Goal: Information Seeking & Learning: Learn about a topic

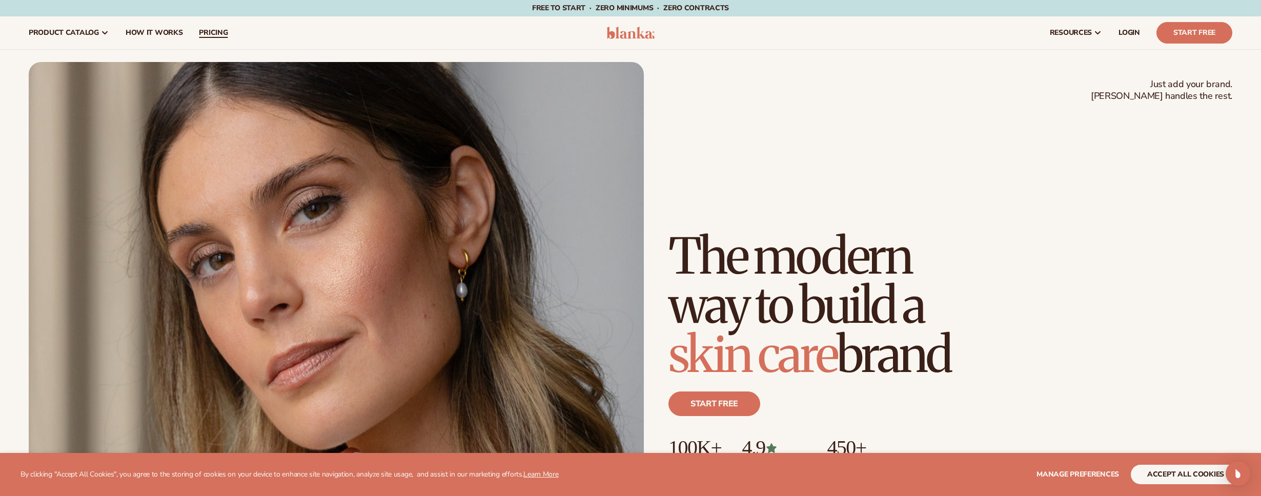
click at [215, 31] on span "pricing" at bounding box center [213, 33] width 29 height 8
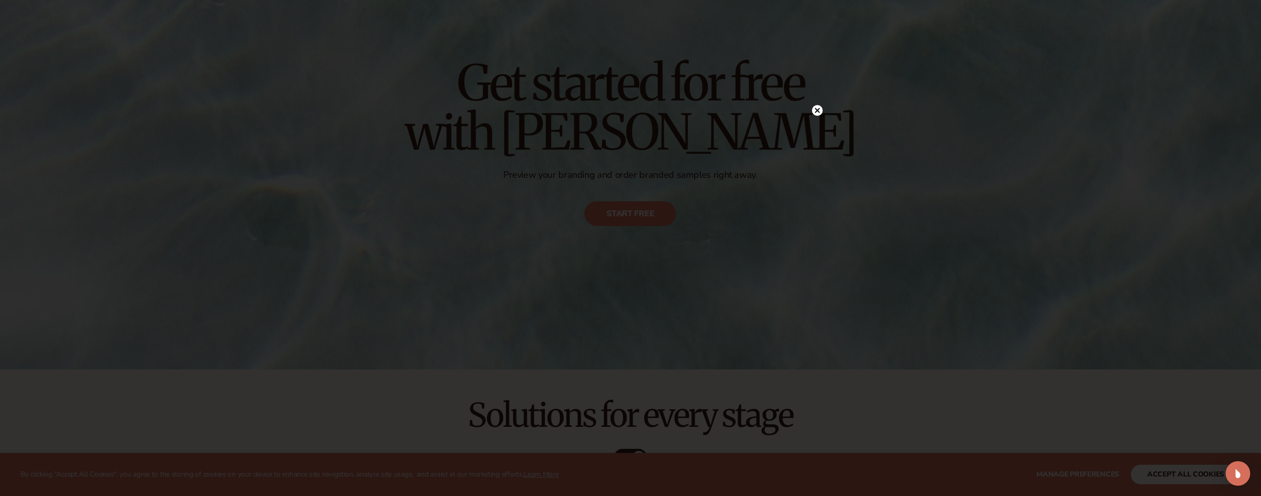
scroll to position [135, 0]
click at [816, 132] on icon at bounding box center [817, 131] width 5 height 5
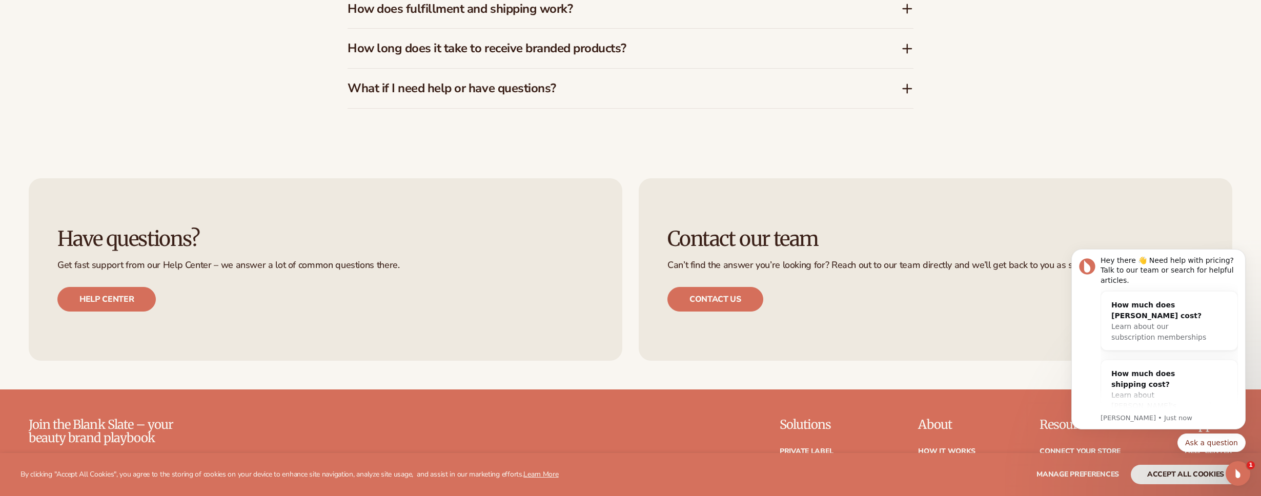
scroll to position [2175, 0]
click at [744, 305] on link "Contact us" at bounding box center [715, 299] width 96 height 25
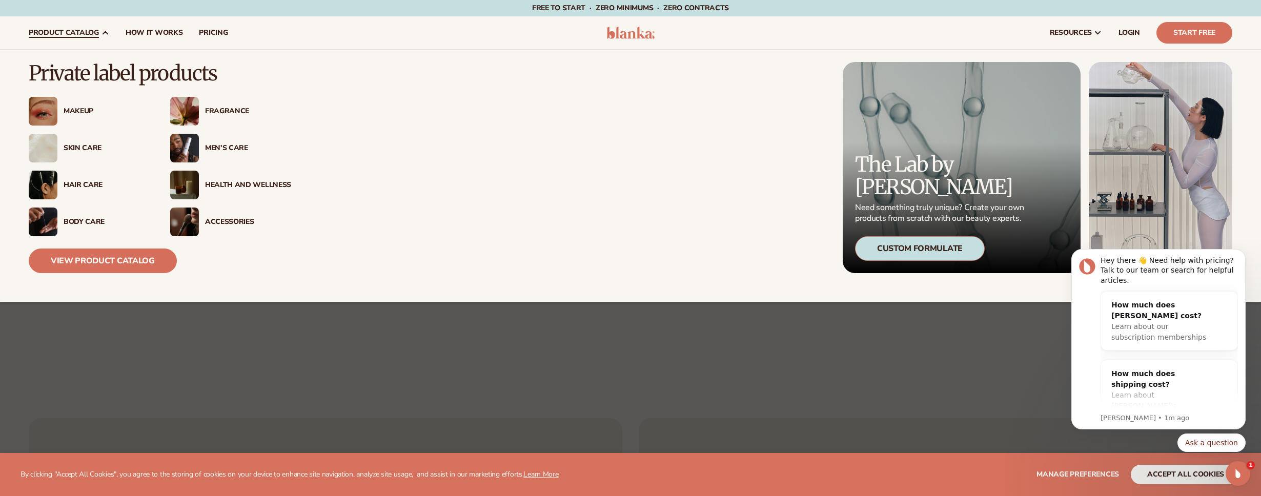
click at [208, 182] on div "Health And Wellness" at bounding box center [248, 185] width 86 height 9
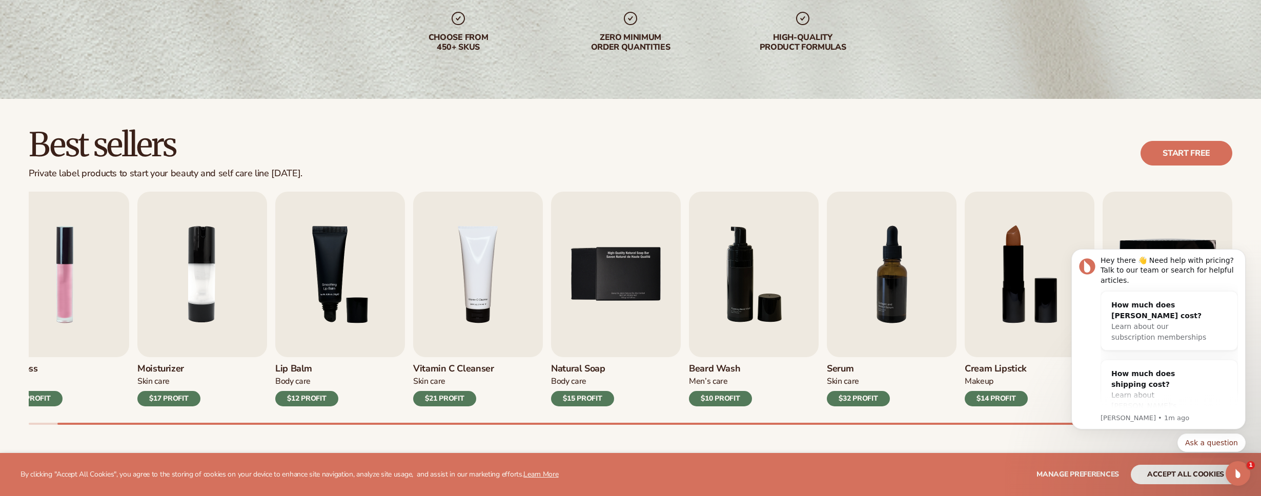
scroll to position [177, 0]
click at [491, 272] on img "4 / 9" at bounding box center [478, 274] width 130 height 166
click at [492, 304] on img "4 / 9" at bounding box center [478, 274] width 130 height 166
click at [453, 370] on h3 "Vitamin C Cleanser" at bounding box center [453, 368] width 81 height 11
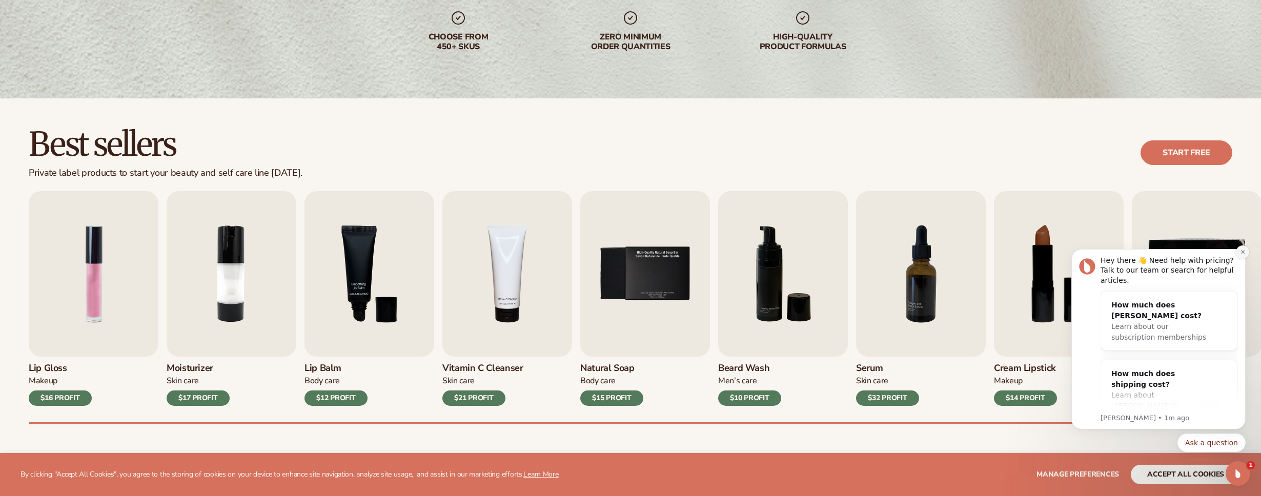
click at [1244, 251] on icon "Dismiss notification" at bounding box center [1242, 252] width 4 height 4
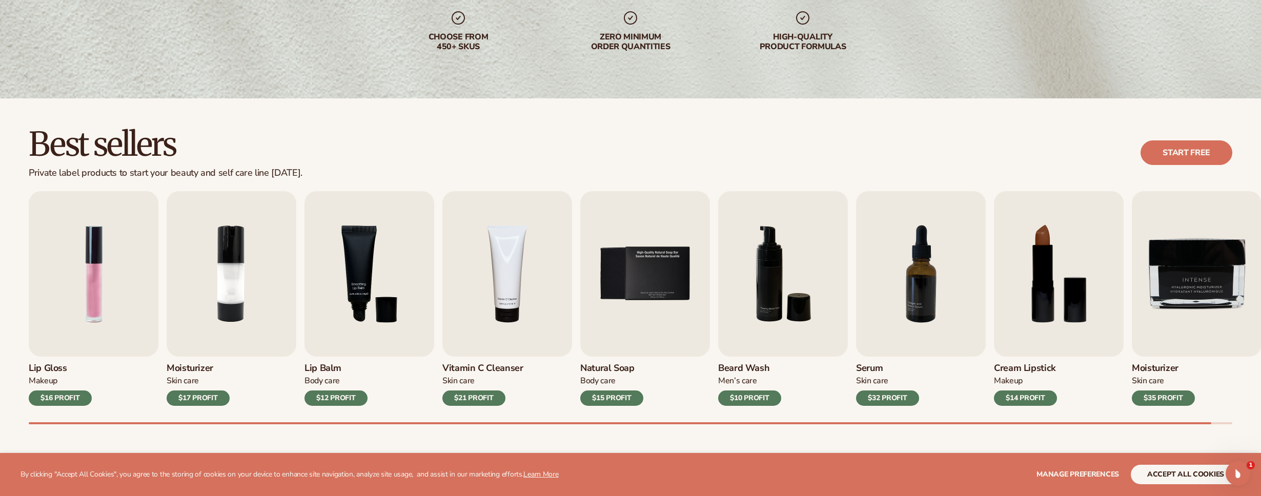
click at [1013, 427] on div "Best sellers Private label products to start your beauty and self care line tod…" at bounding box center [630, 285] width 1261 height 375
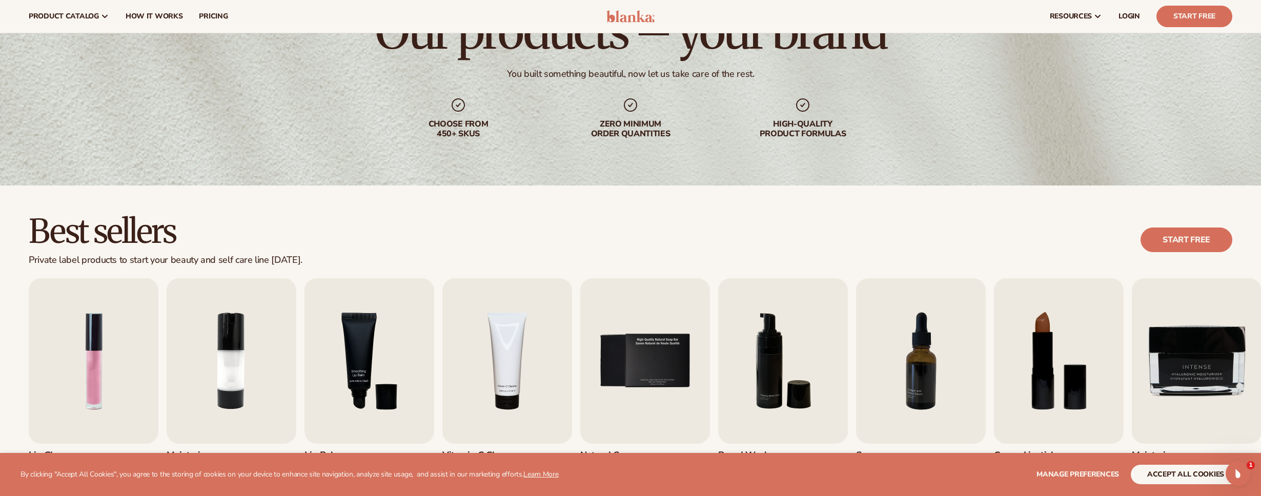
scroll to position [0, 0]
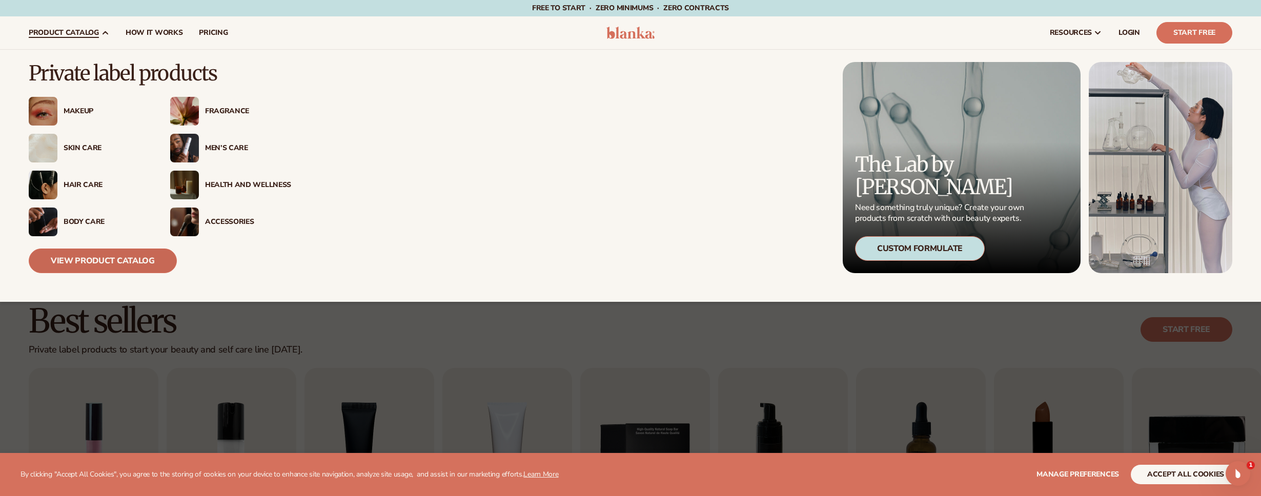
click at [87, 261] on link "View Product Catalog" at bounding box center [103, 261] width 148 height 25
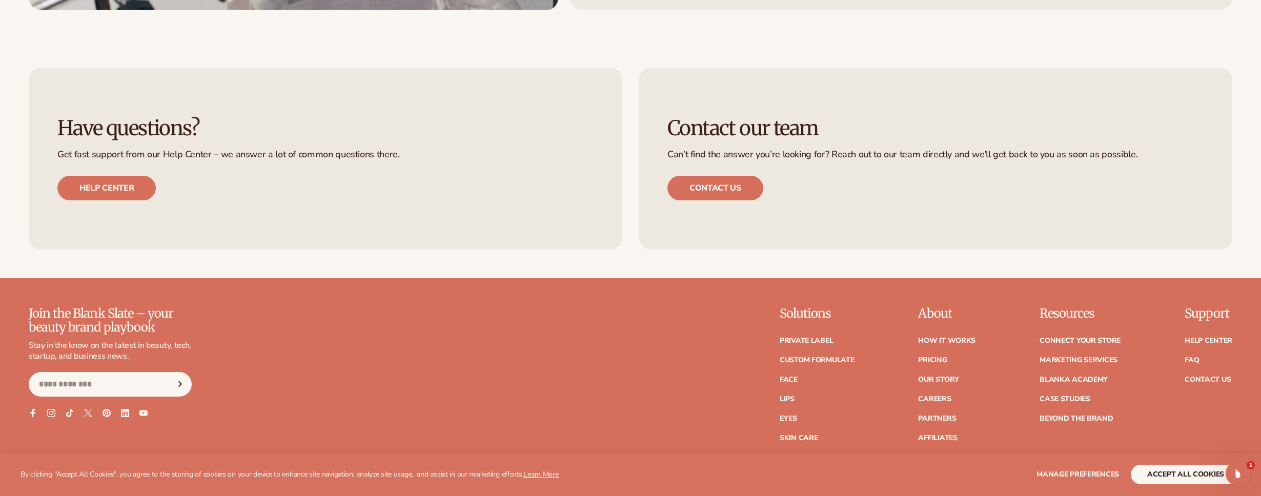
scroll to position [2052, 0]
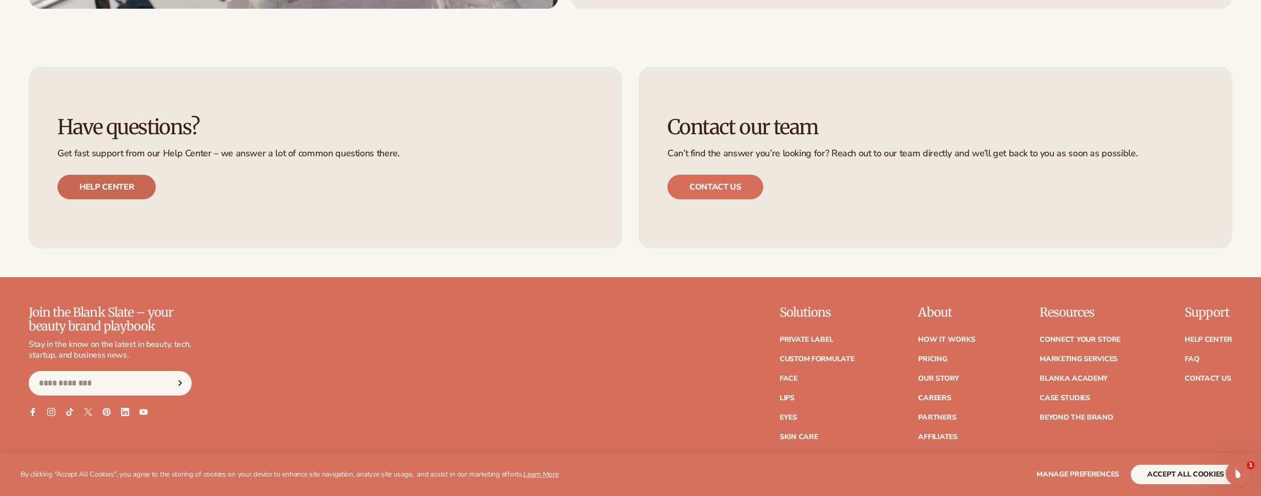
click at [120, 196] on link "Help center" at bounding box center [106, 187] width 98 height 25
click at [818, 342] on link "Private label" at bounding box center [806, 339] width 53 height 7
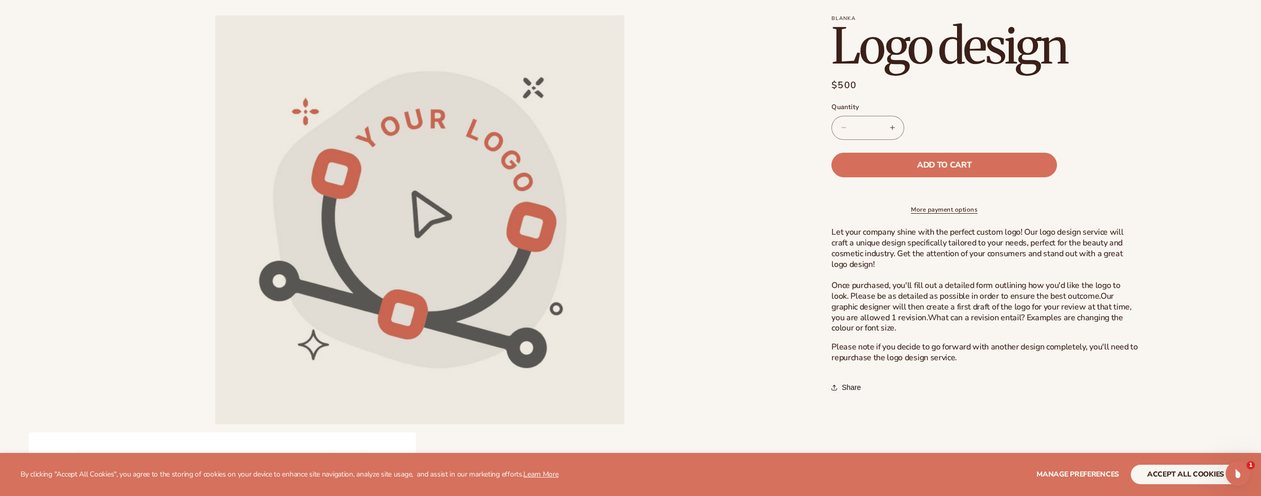
scroll to position [67, 0]
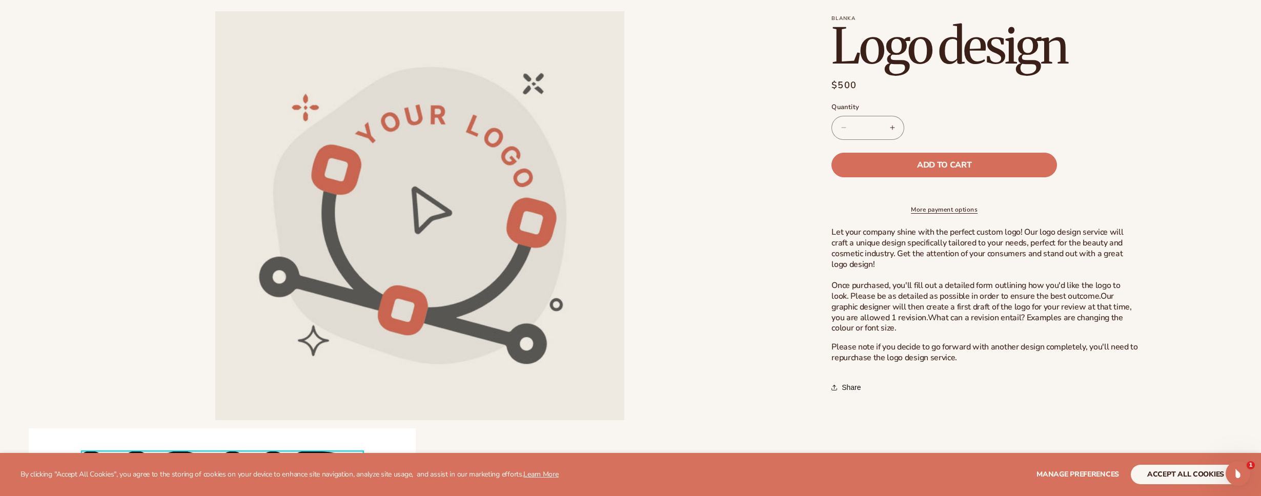
click at [952, 214] on link "More payment options" at bounding box center [944, 209] width 226 height 9
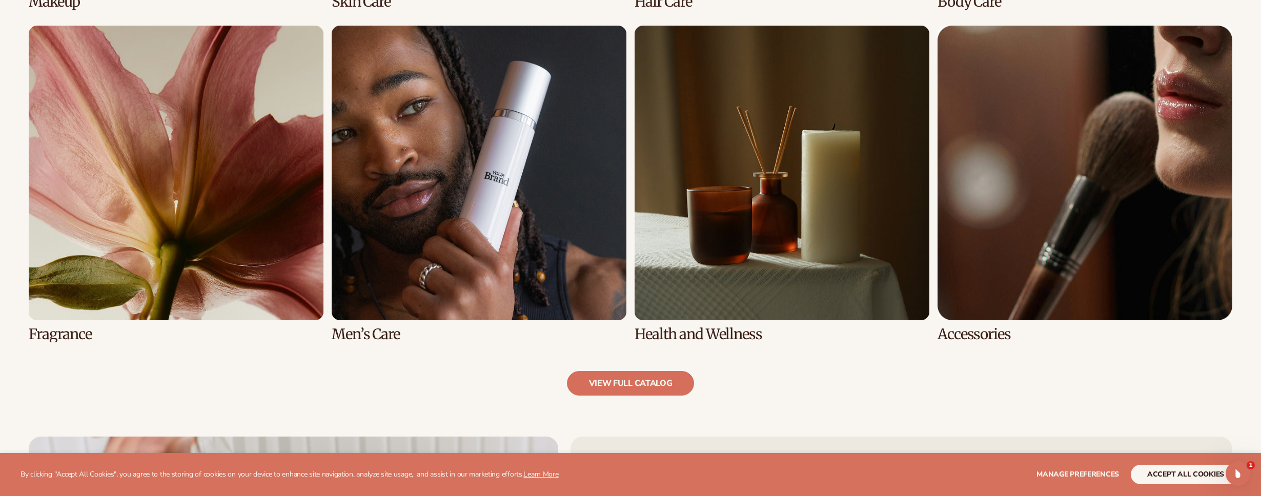
scroll to position [1097, 0]
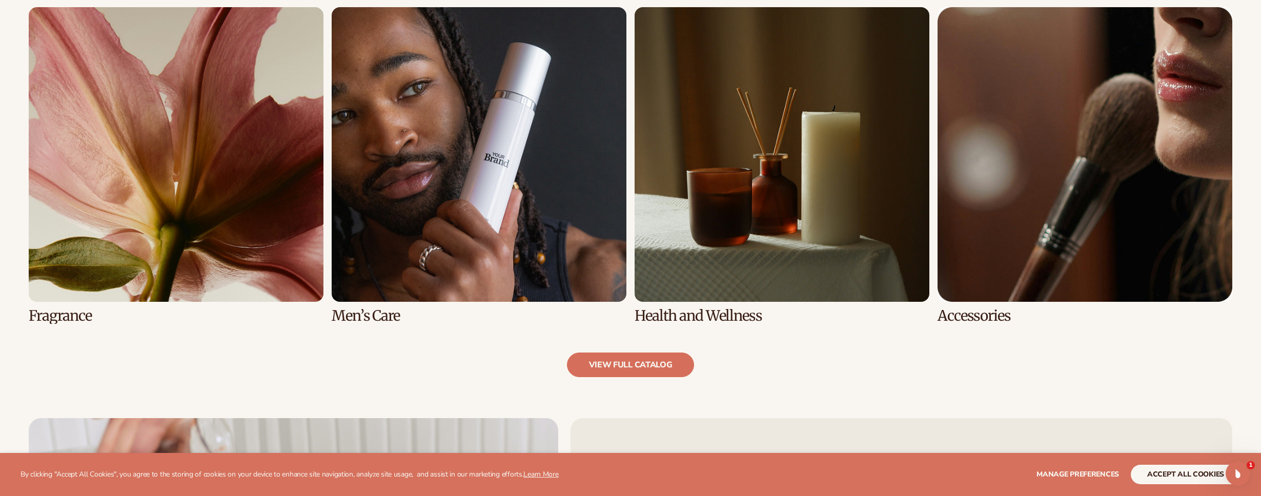
click at [219, 282] on link "5 / 8" at bounding box center [176, 165] width 295 height 317
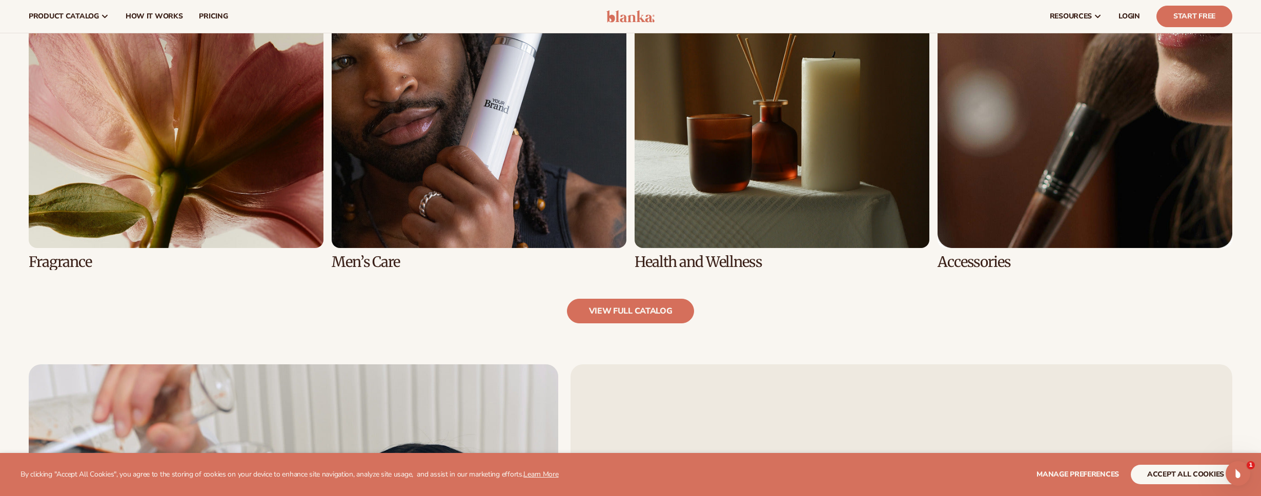
scroll to position [1149, 0]
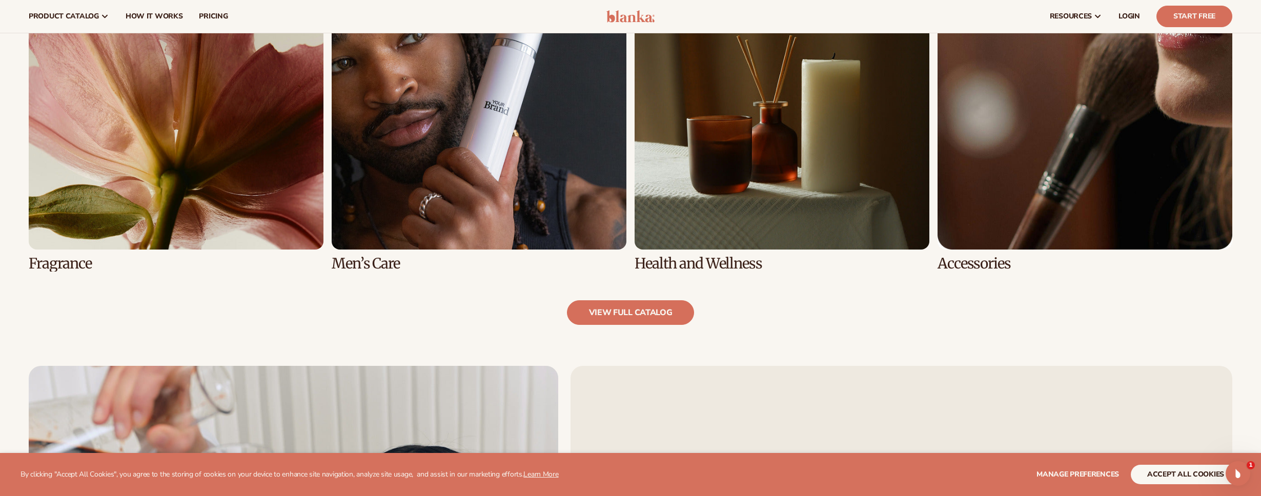
click at [61, 241] on link "5 / 8" at bounding box center [176, 113] width 295 height 317
click at [615, 311] on link "view full catalog" at bounding box center [631, 312] width 128 height 25
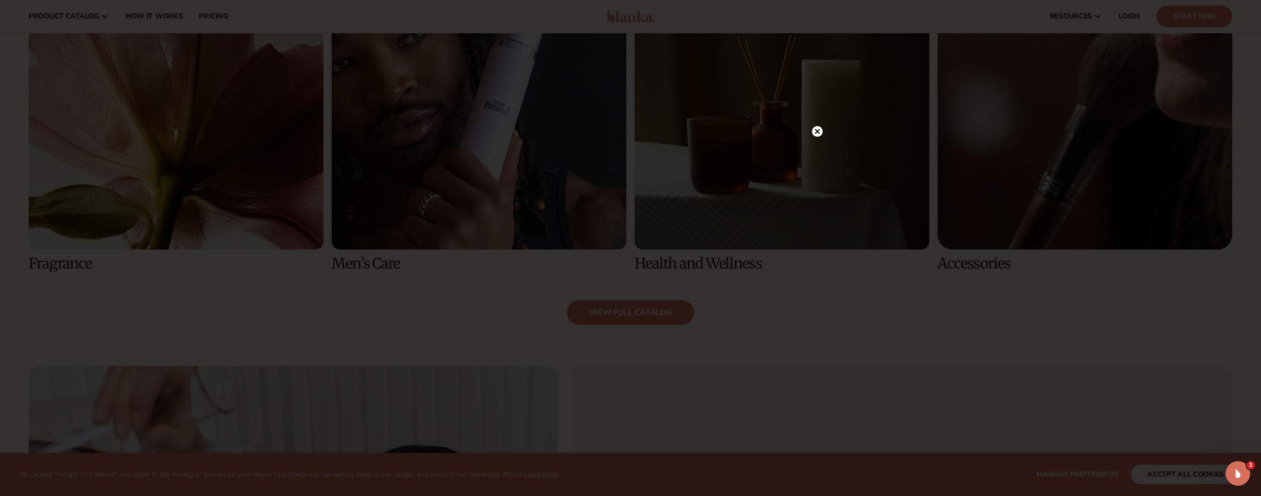
click at [818, 130] on icon at bounding box center [817, 131] width 5 height 5
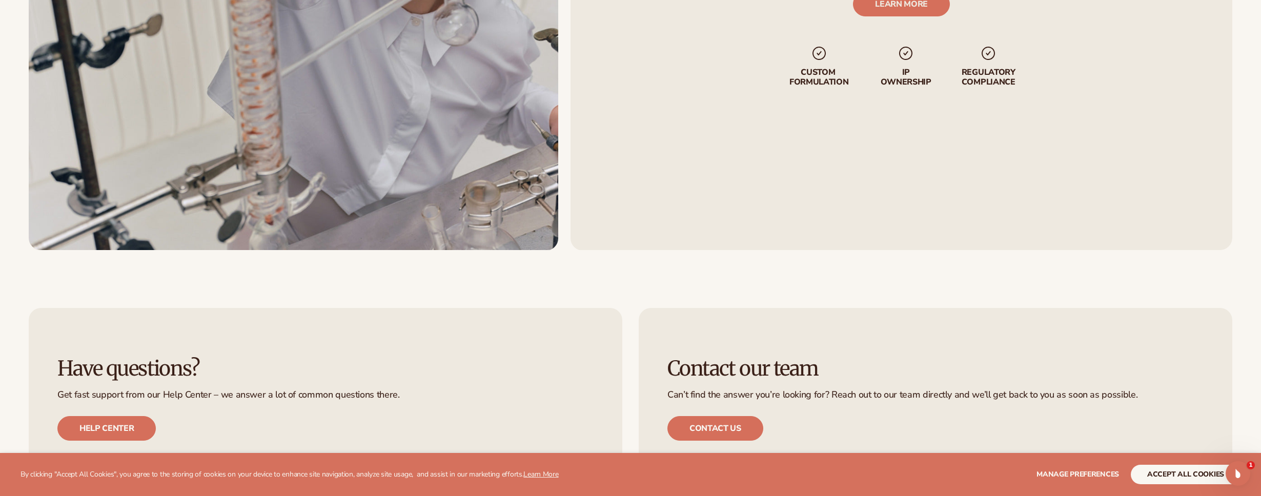
scroll to position [2259, 0]
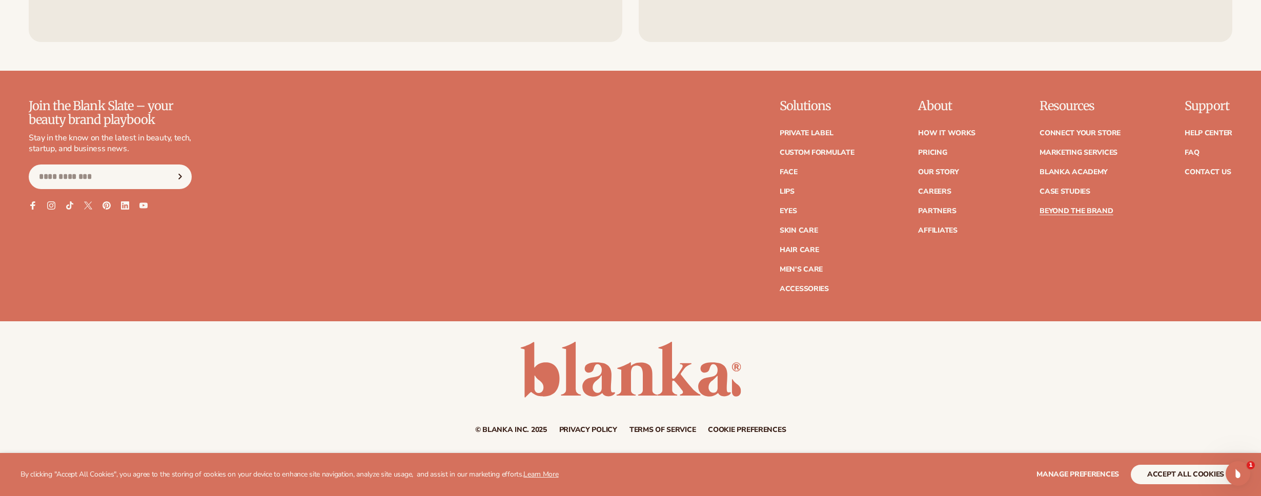
click at [1066, 210] on link "Beyond the brand" at bounding box center [1077, 211] width 74 height 7
click at [1085, 172] on link "Blanka Academy" at bounding box center [1074, 172] width 68 height 7
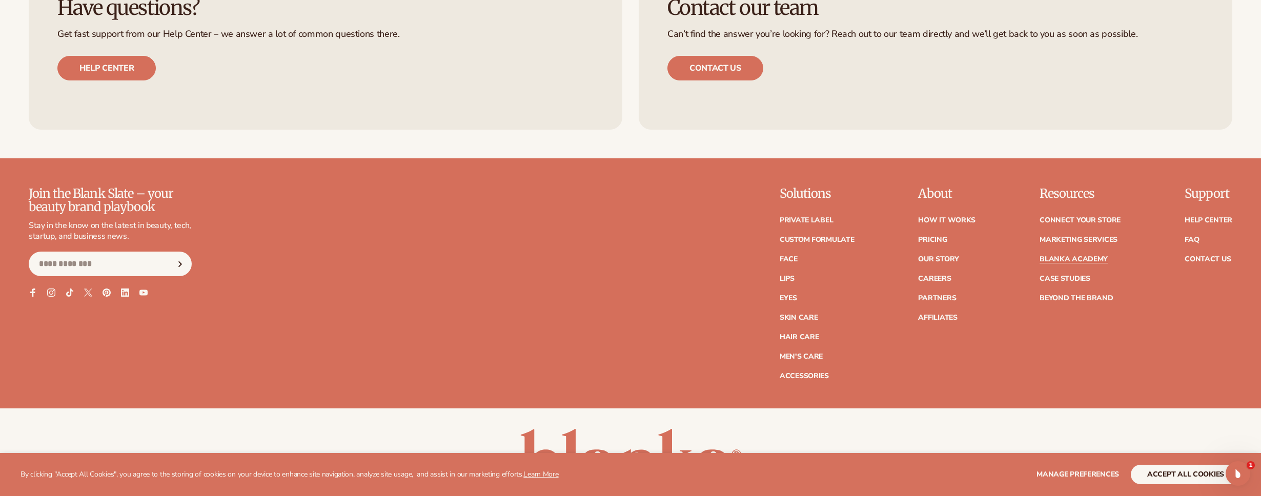
scroll to position [2457, 0]
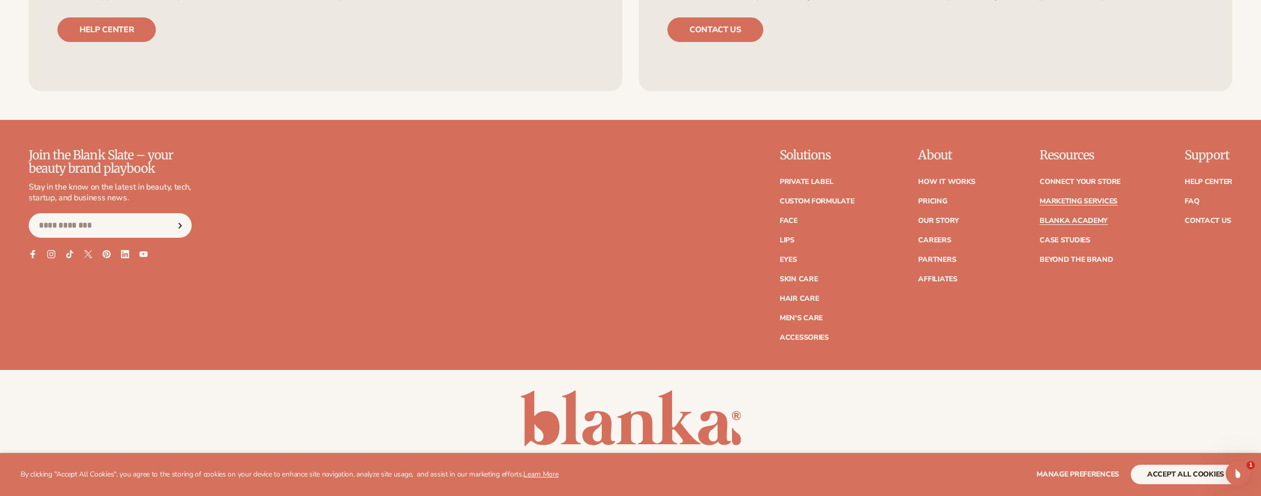
click at [1077, 198] on link "Marketing services" at bounding box center [1079, 201] width 78 height 7
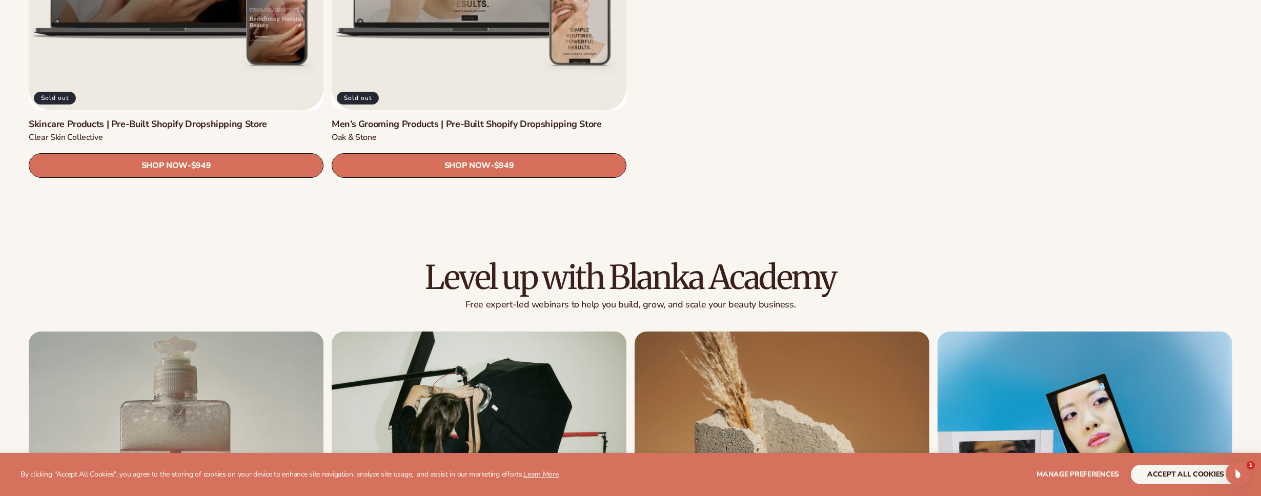
scroll to position [2112, 0]
